Goal: Information Seeking & Learning: Learn about a topic

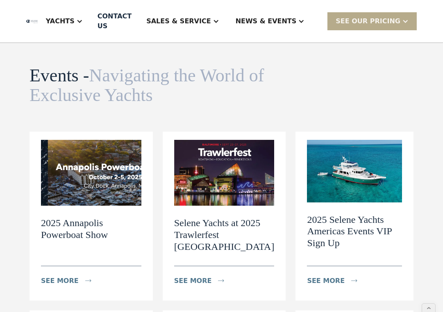
click at [331, 177] on img at bounding box center [354, 171] width 95 height 63
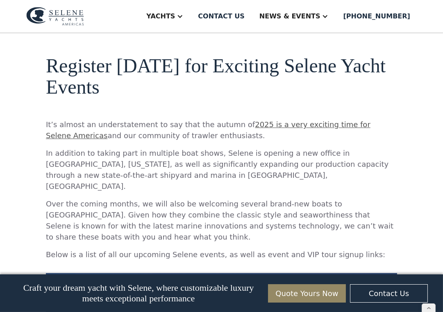
scroll to position [434, 0]
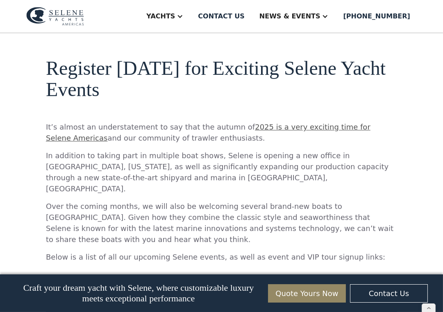
click at [79, 15] on img at bounding box center [55, 16] width 58 height 19
